Goal: Information Seeking & Learning: Find specific fact

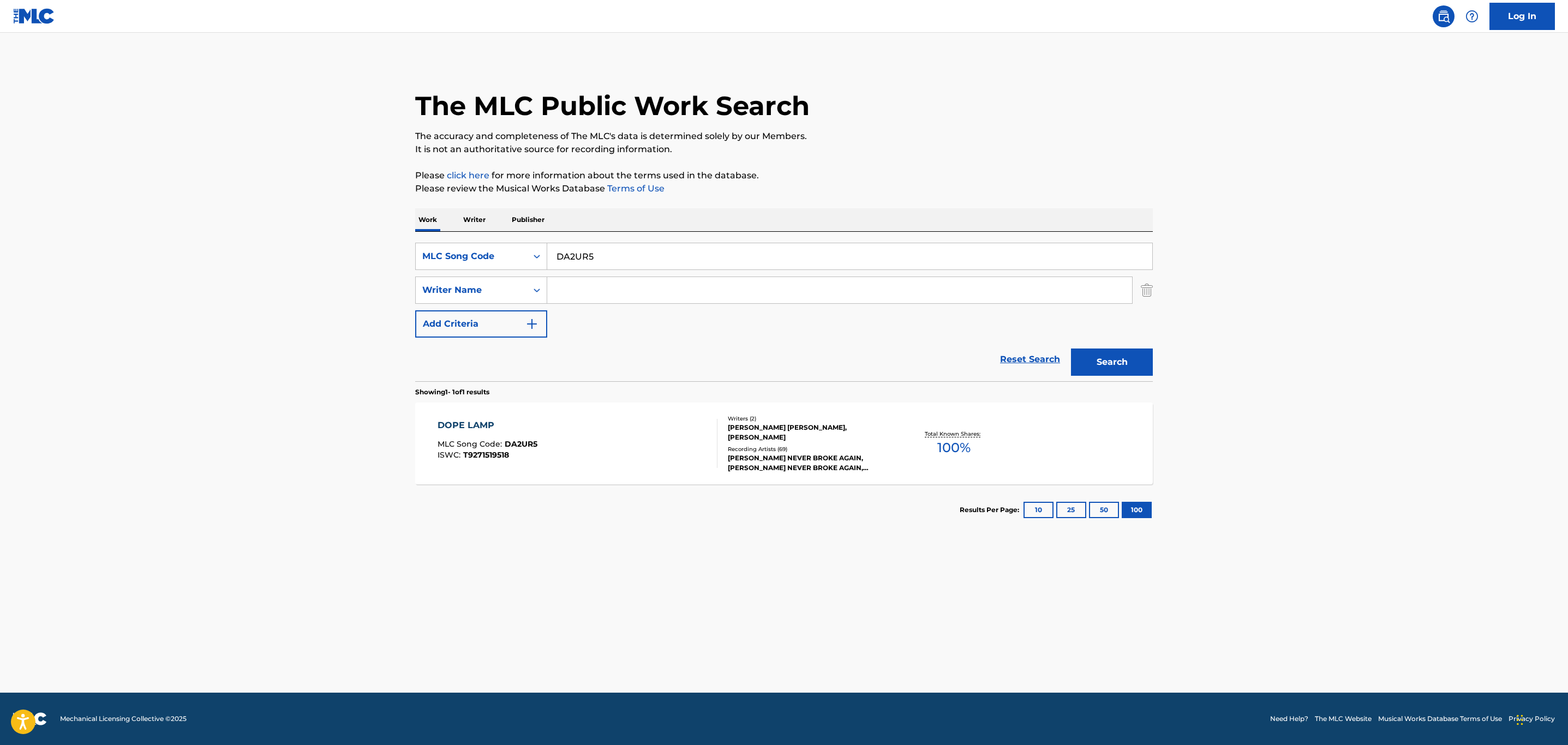
drag, startPoint x: 604, startPoint y: 249, endPoint x: 329, endPoint y: 254, distance: 275.0
click at [327, 257] on main "The MLC Public Work Search The accuracy and completeness of The MLC's data is d…" at bounding box center [784, 363] width 1568 height 660
paste input "OD35L9"
type input "OD35L9"
click at [1071, 349] on button "Search" at bounding box center [1111, 362] width 82 height 27
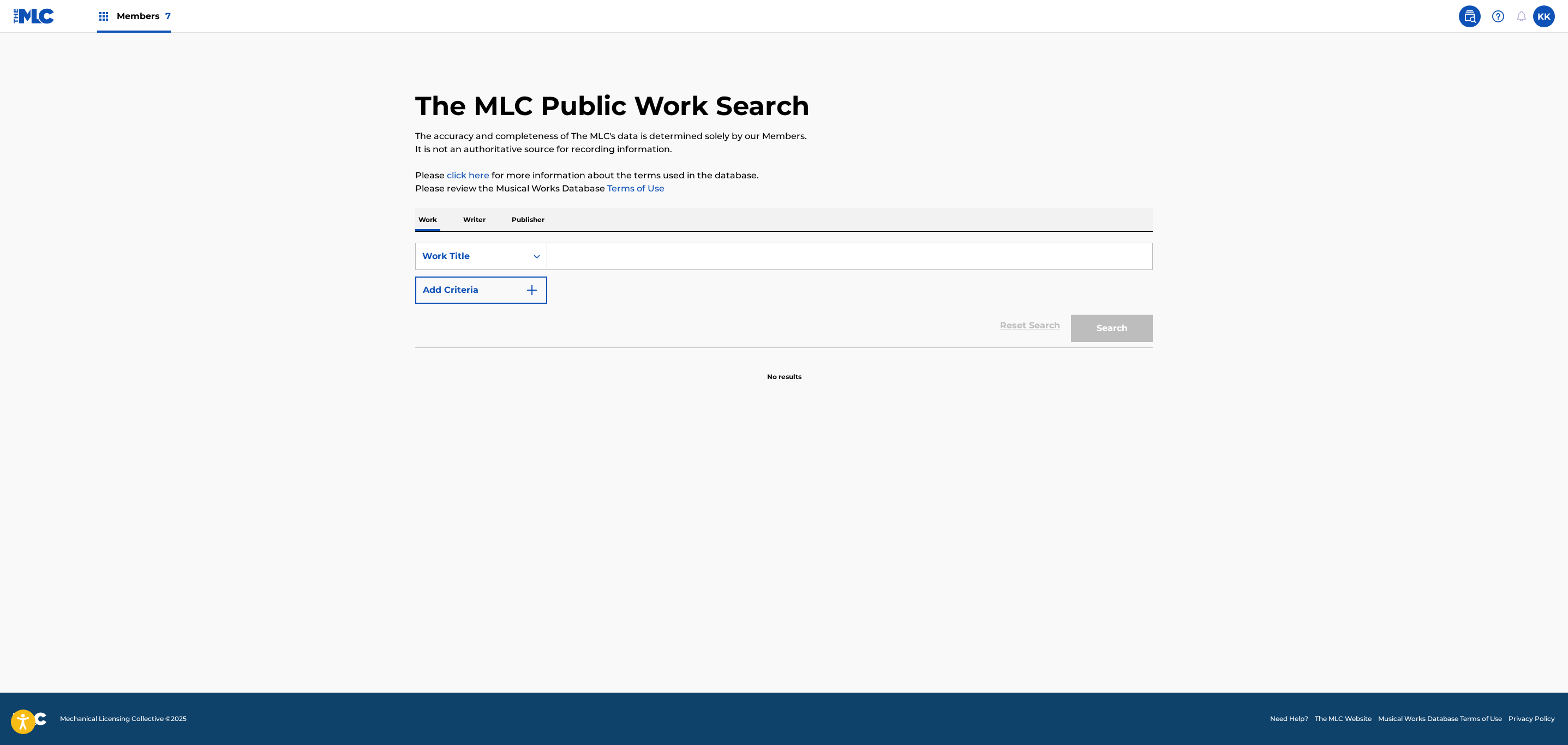
click at [612, 259] on input "Search Form" at bounding box center [850, 256] width 605 height 26
paste input "OD35L9"
type input "OD35L9"
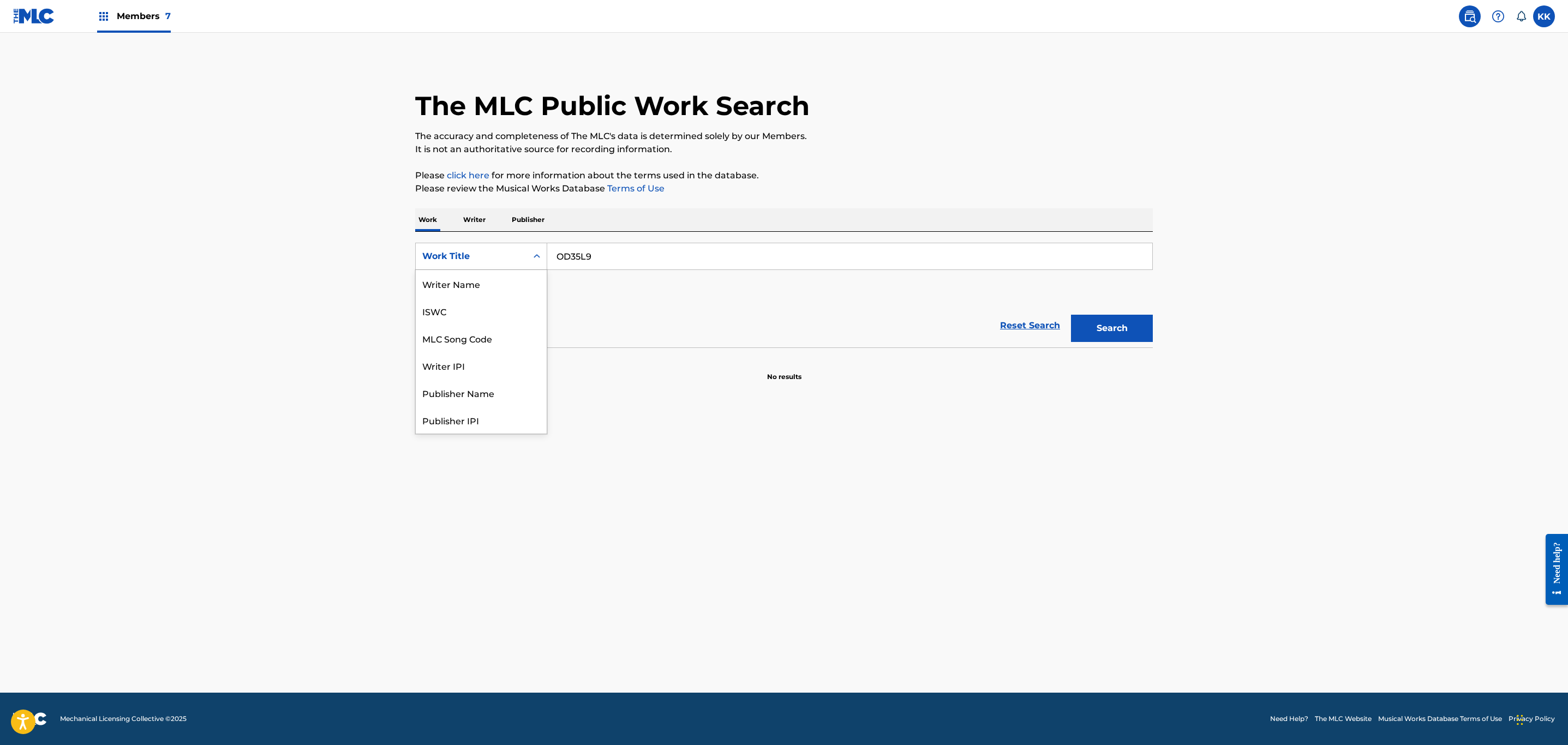
click at [504, 262] on div "Work Title" at bounding box center [471, 257] width 98 height 13
click at [495, 285] on div "MLC Song Code" at bounding box center [481, 284] width 131 height 27
click at [613, 245] on input "Search Form" at bounding box center [850, 256] width 605 height 26
paste input "OD35L9"
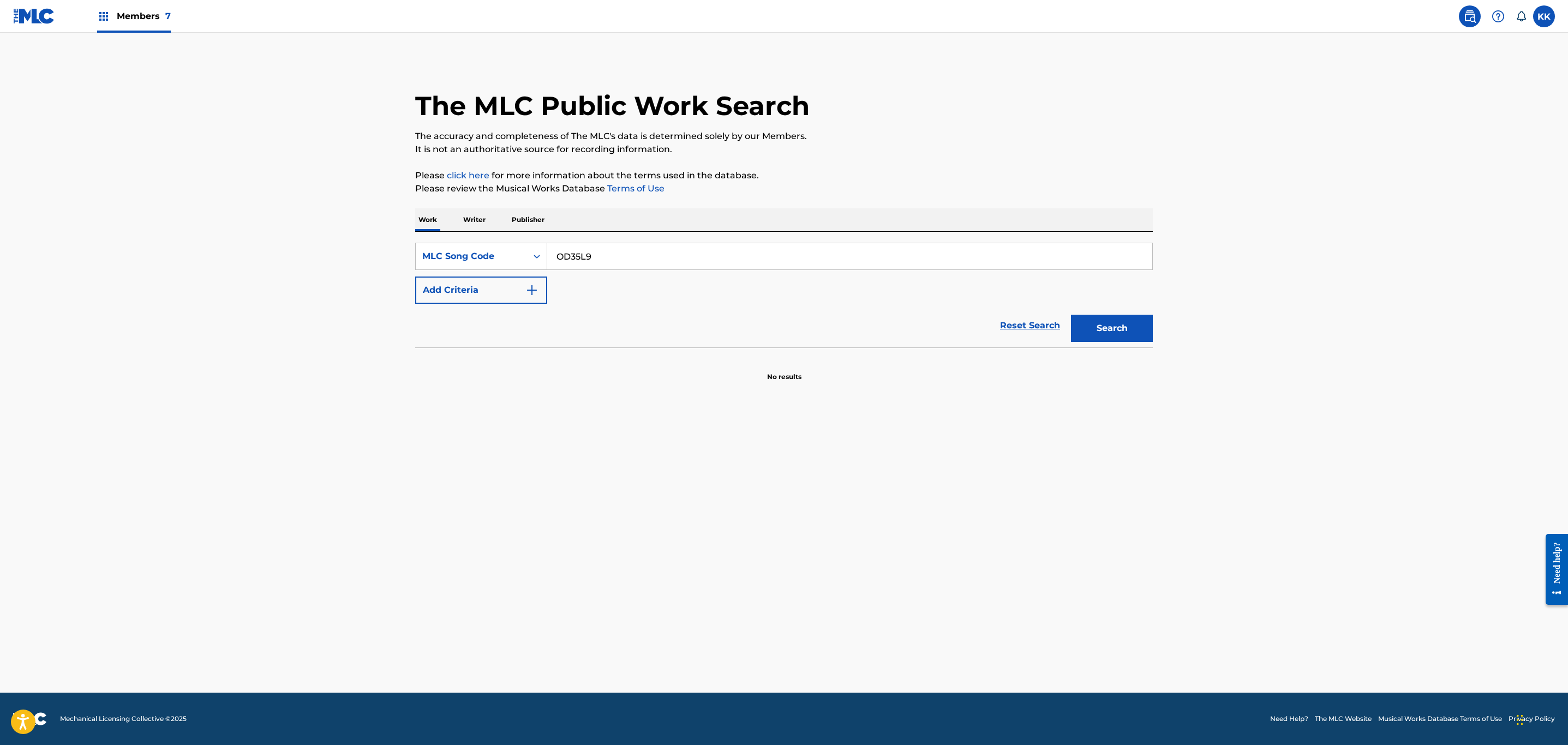
type input "OD35L9"
click at [1071, 315] on button "Search" at bounding box center [1111, 328] width 82 height 27
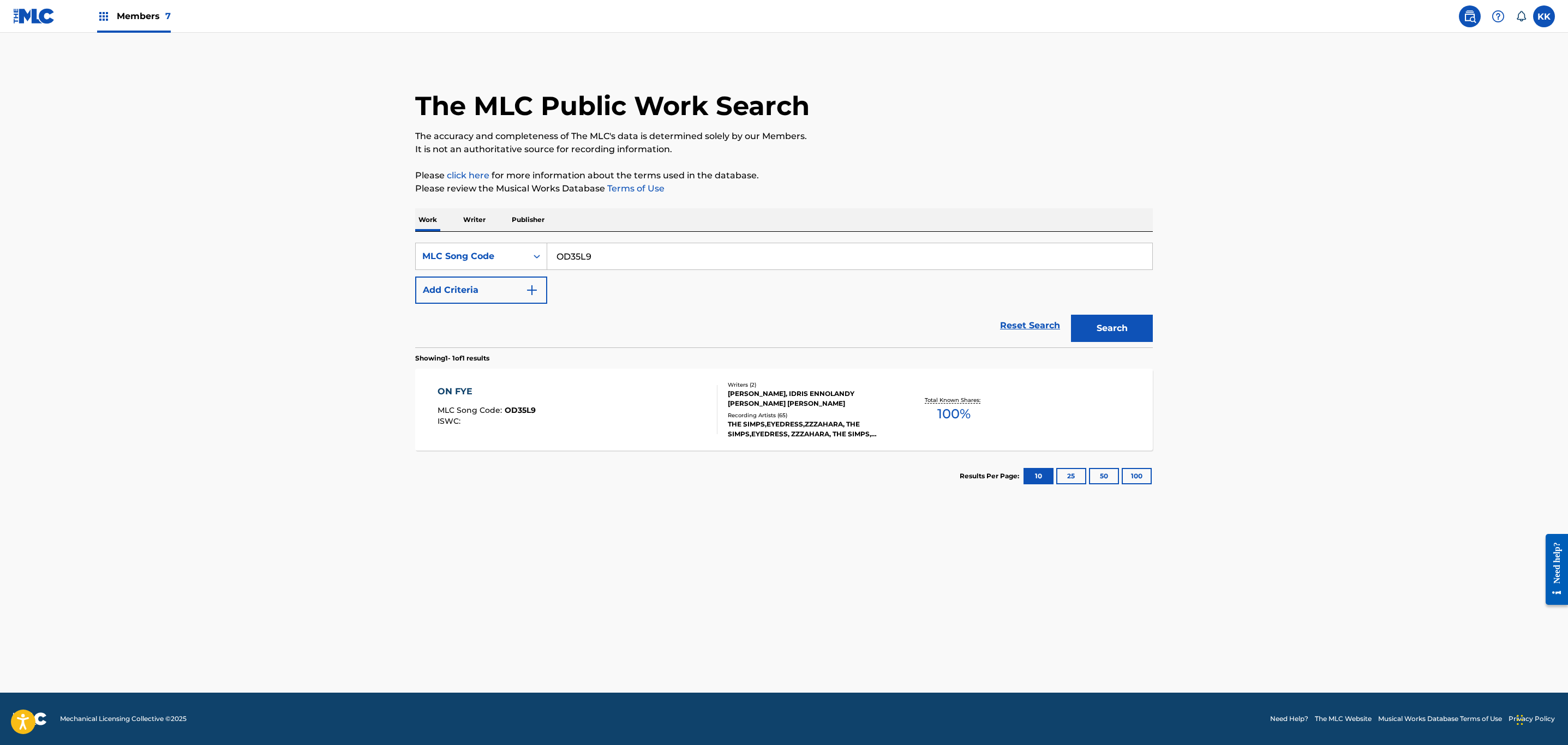
click at [601, 407] on div "ON FYE MLC Song Code : OD35L9 ISWC :" at bounding box center [578, 410] width 281 height 49
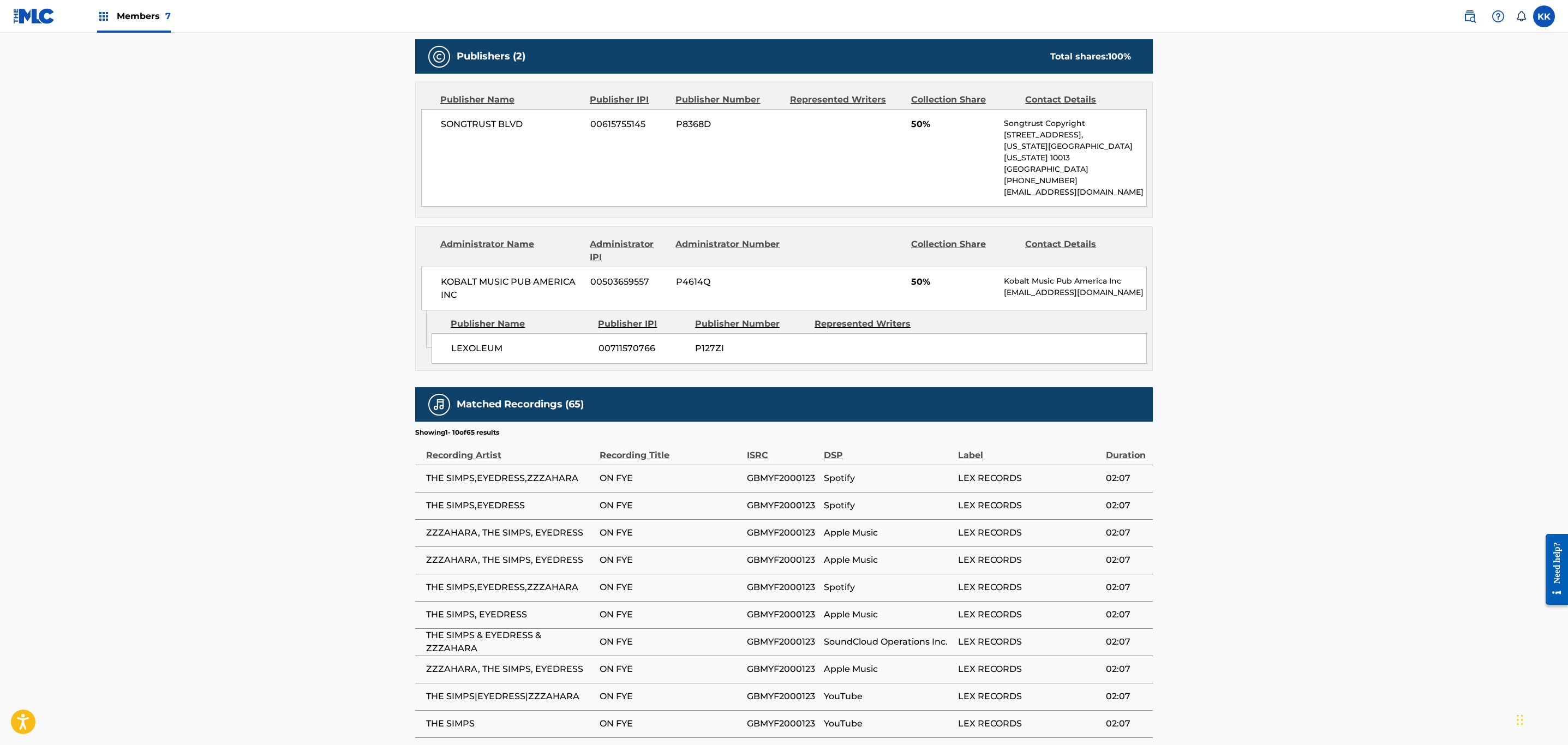
scroll to position [82, 0]
